Goal: Find contact information: Find contact information

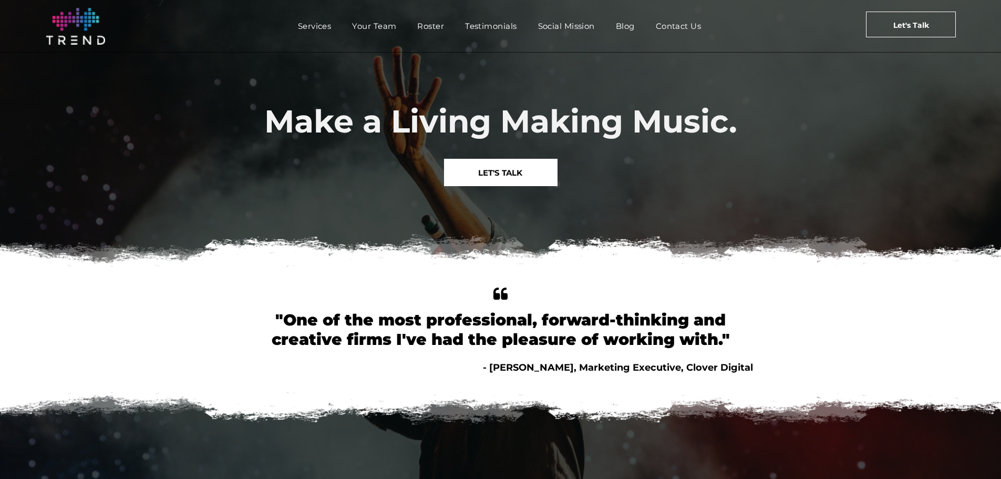
click at [502, 169] on span "LET'S TALK" at bounding box center [500, 172] width 44 height 27
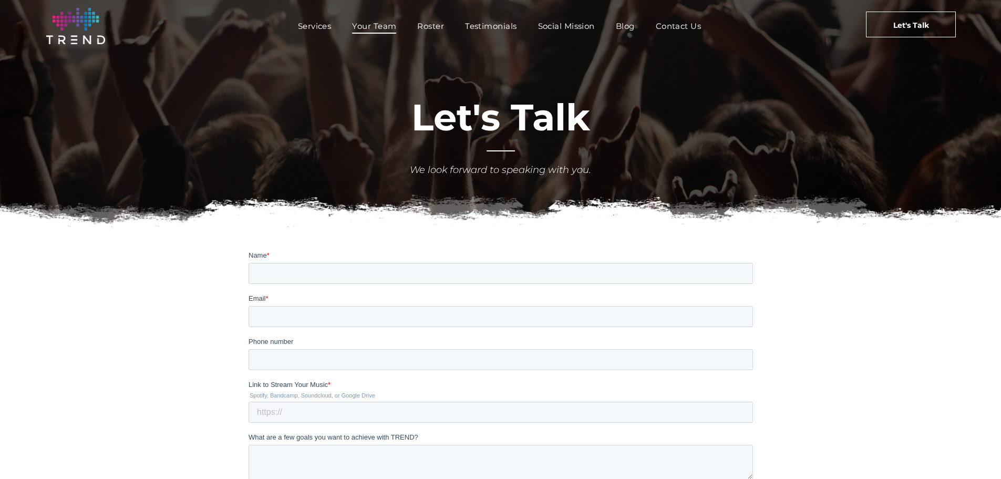
click at [360, 30] on span "Your Team" at bounding box center [374, 25] width 44 height 15
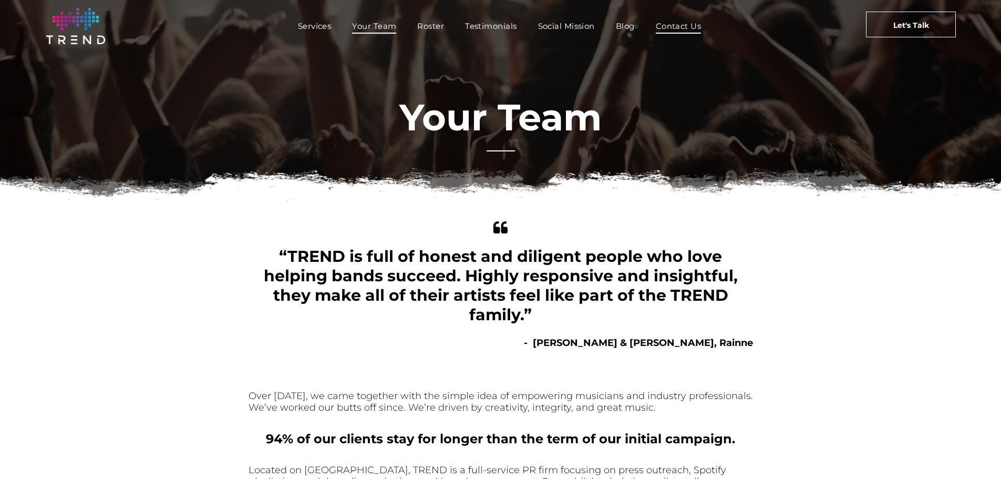
click at [669, 30] on span "Contact Us" at bounding box center [679, 25] width 46 height 15
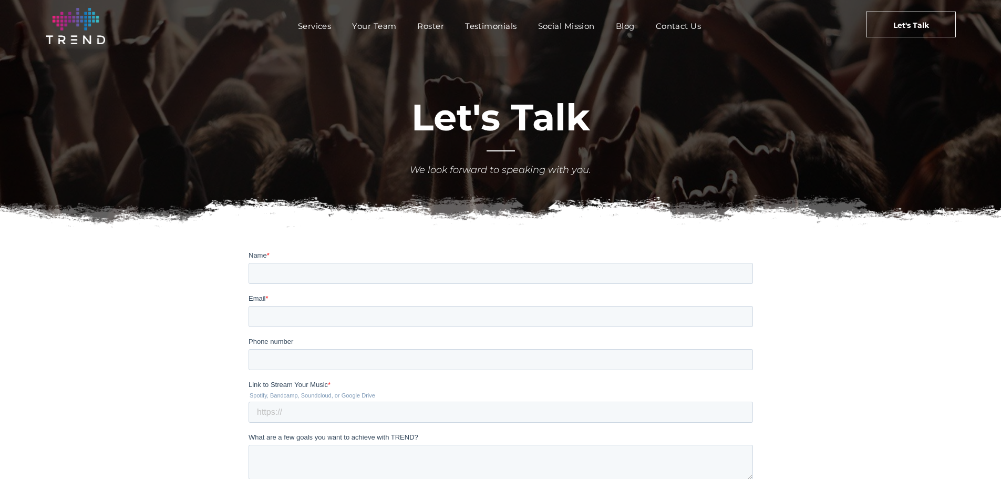
click at [90, 20] on img at bounding box center [75, 26] width 59 height 36
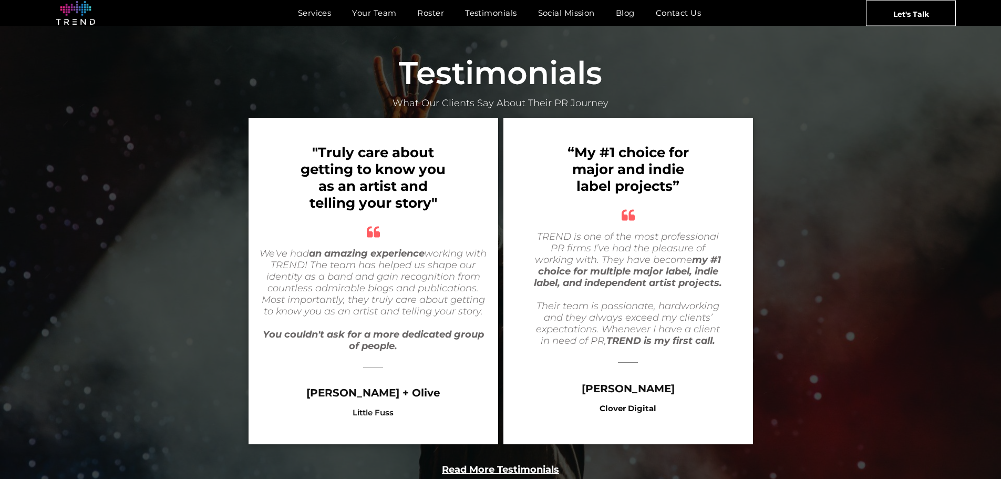
scroll to position [1943, 0]
